Goal: Find specific page/section: Find specific page/section

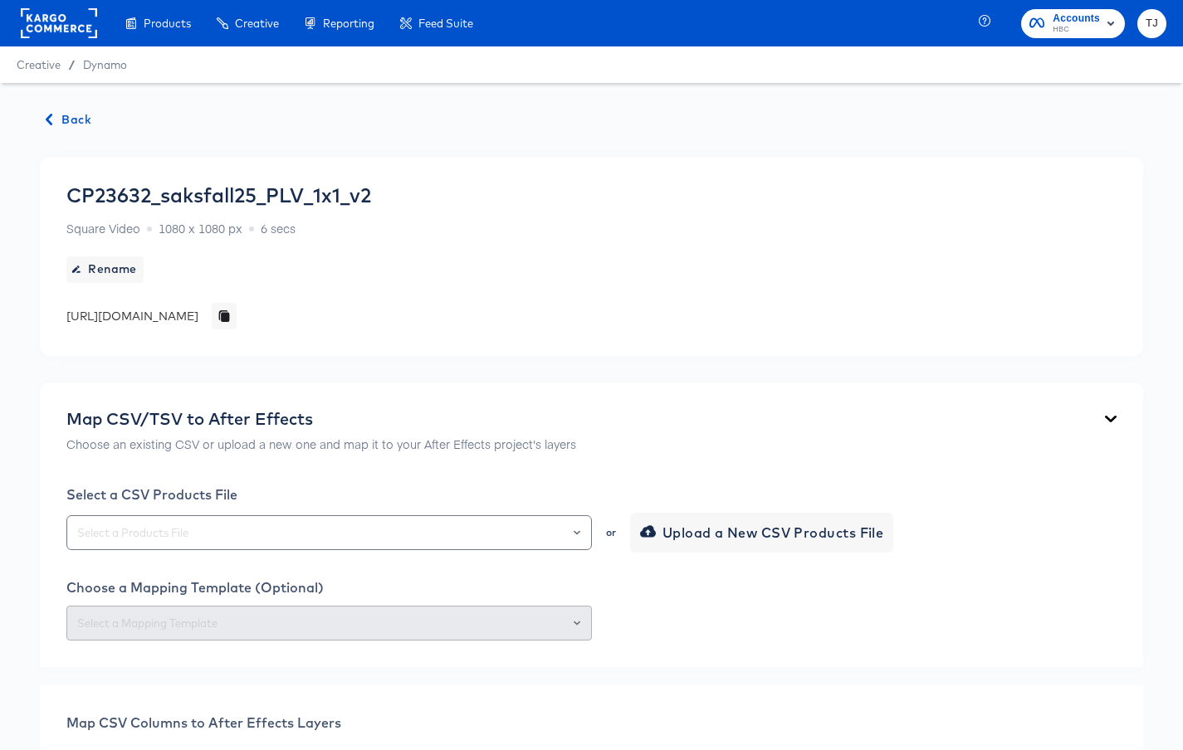
click at [59, 21] on rect at bounding box center [59, 23] width 76 height 30
click at [60, 17] on rect at bounding box center [59, 23] width 76 height 30
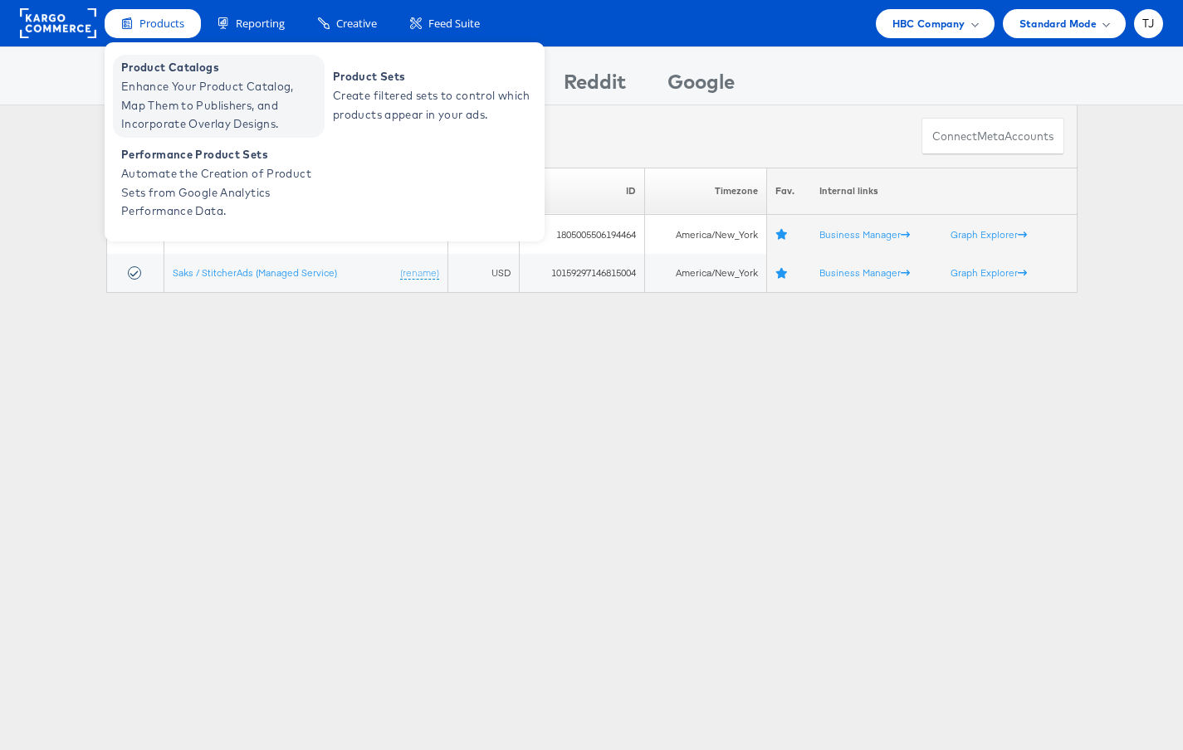
click at [163, 80] on span "Enhance Your Product Catalog, Map Them to Publishers, and Incorporate Overlay D…" at bounding box center [220, 105] width 199 height 56
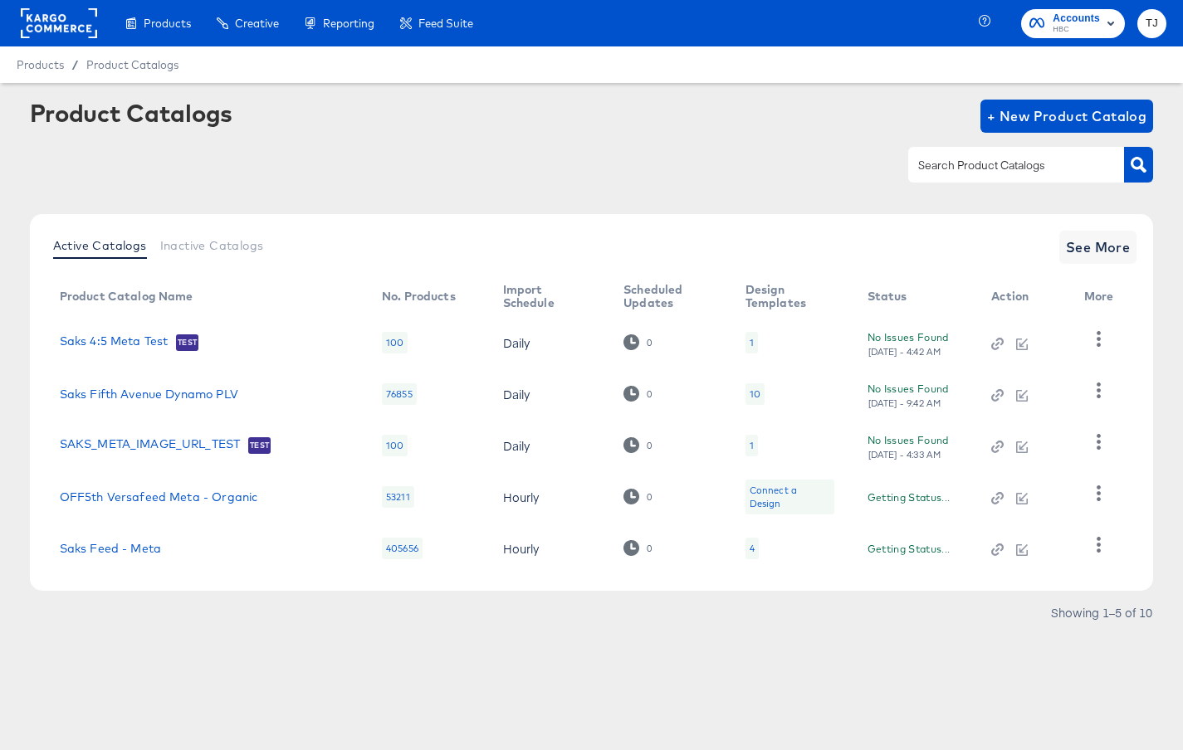
click at [996, 151] on div at bounding box center [1016, 164] width 216 height 35
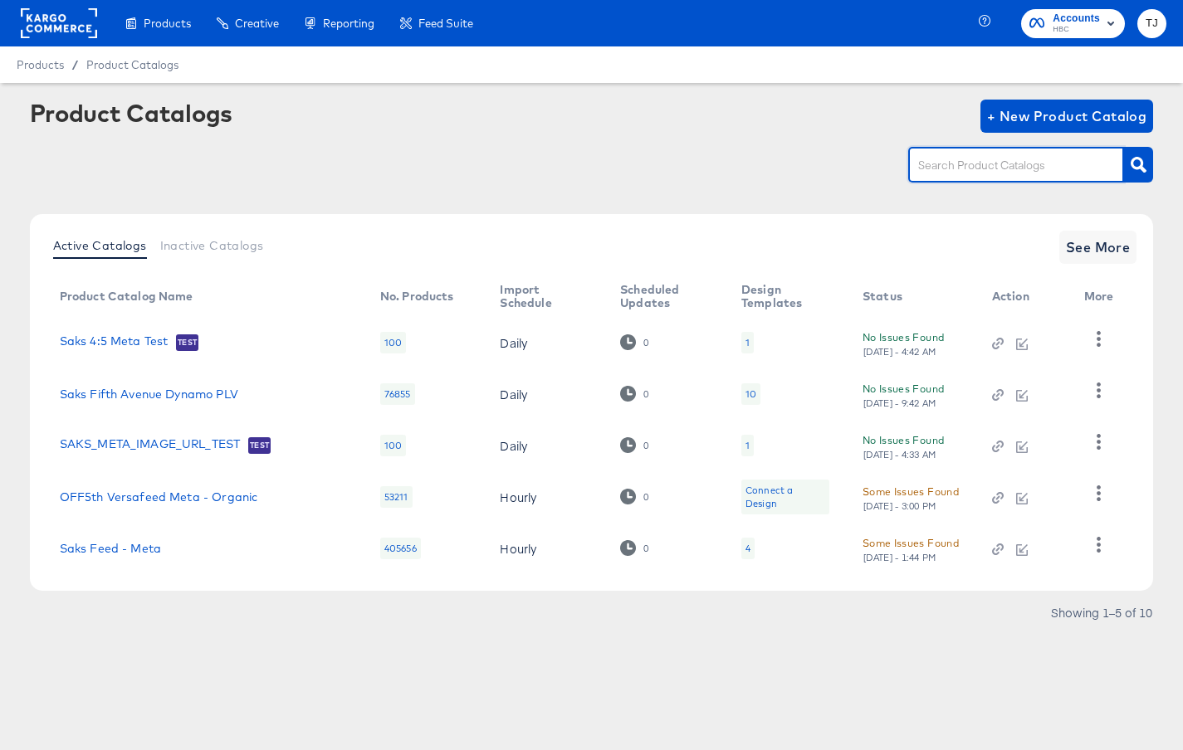
paste input "off5th Versafeed meta"
type input "off5th Versafeed meta"
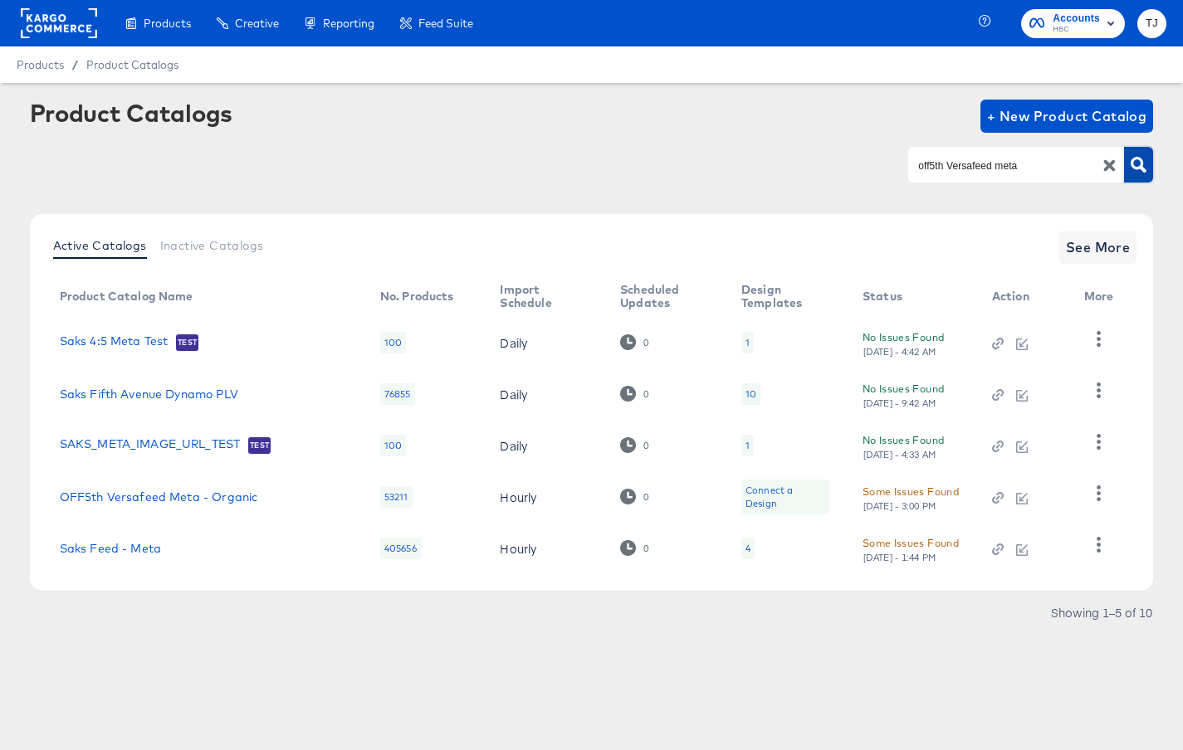
click at [1133, 159] on icon "button" at bounding box center [1139, 165] width 16 height 16
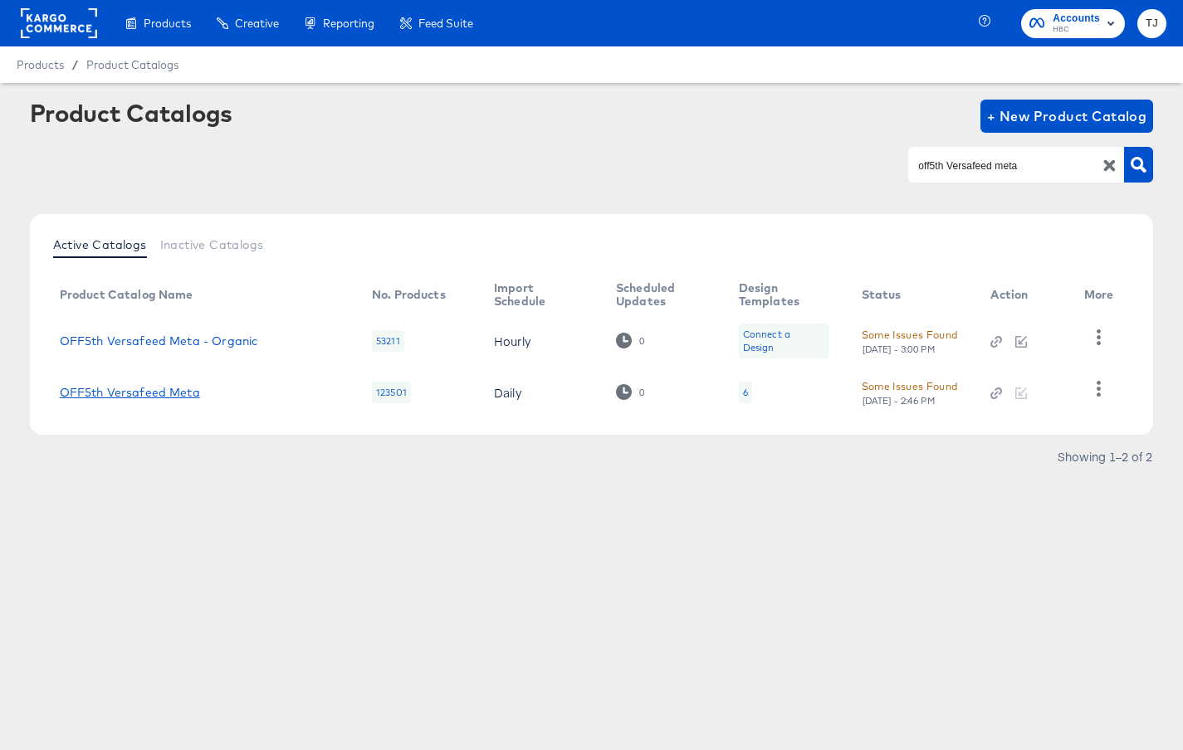
click at [139, 395] on link "OFF5th Versafeed Meta" at bounding box center [130, 392] width 140 height 13
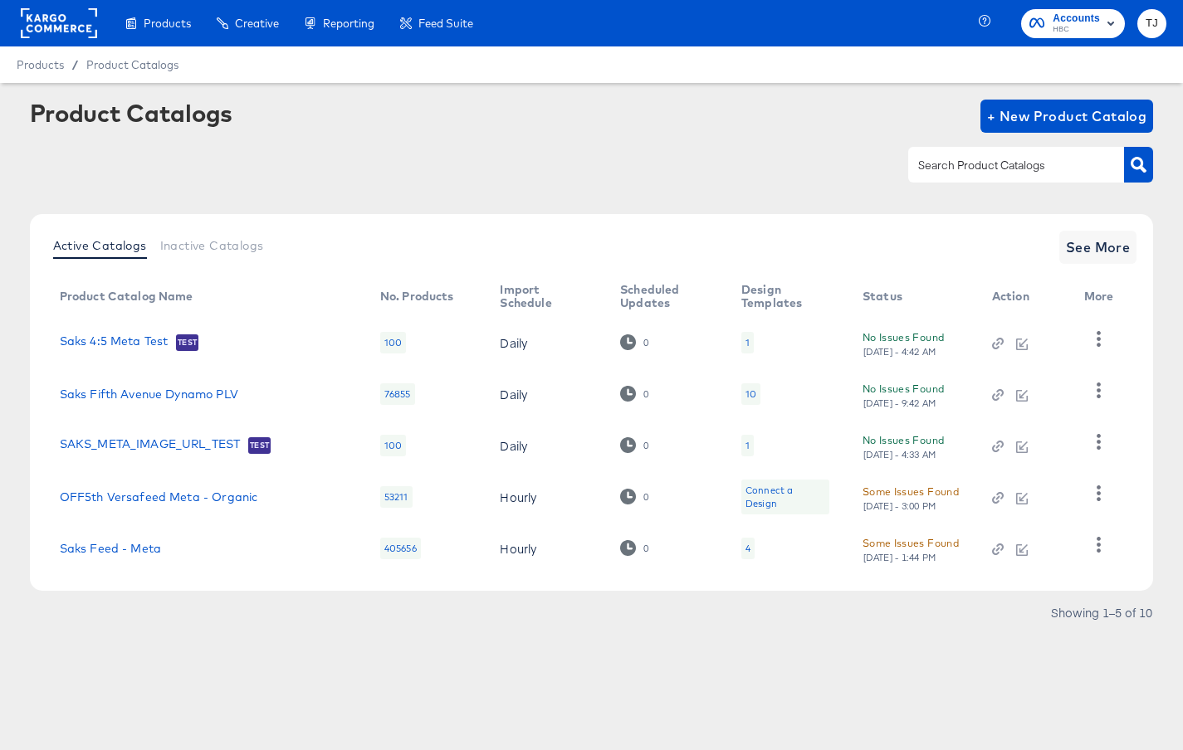
click at [1030, 160] on input "text" at bounding box center [1003, 165] width 177 height 19
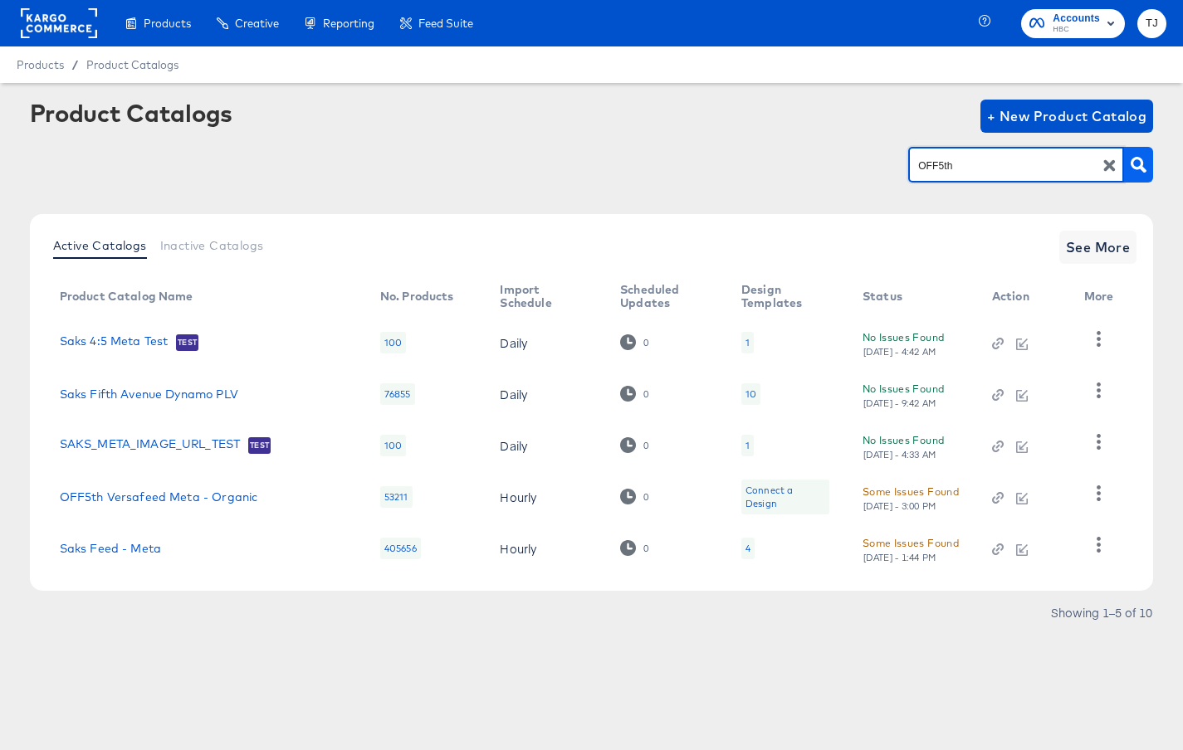
type input "OFF5th"
click at [1143, 166] on icon "button" at bounding box center [1139, 165] width 16 height 16
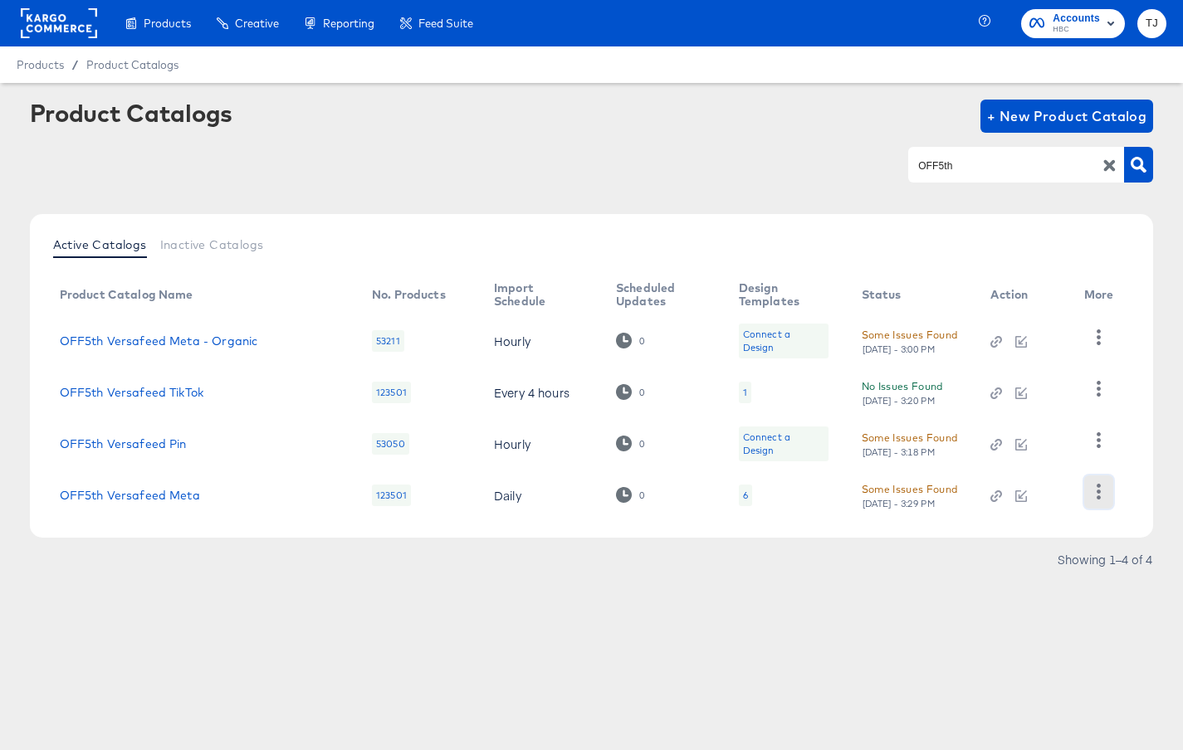
click at [1095, 496] on icon "button" at bounding box center [1099, 492] width 16 height 16
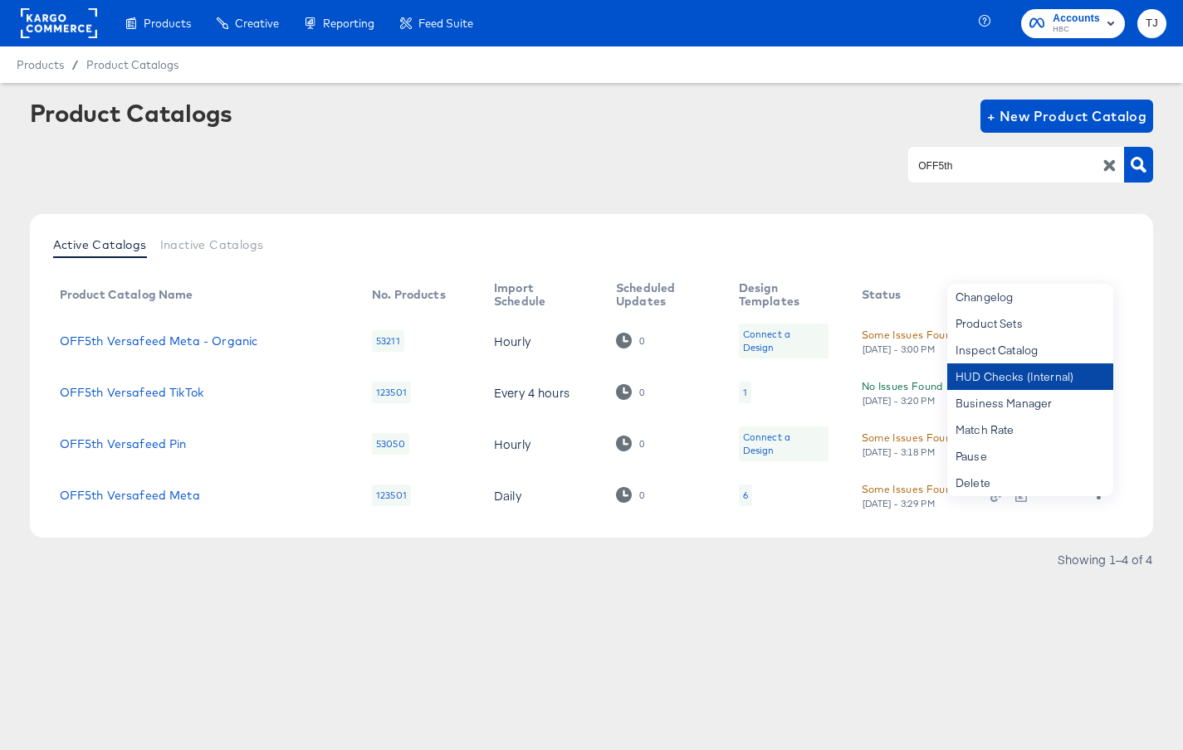
click at [1027, 378] on div "HUD Checks (Internal)" at bounding box center [1030, 377] width 166 height 27
